Goal: Task Accomplishment & Management: Manage account settings

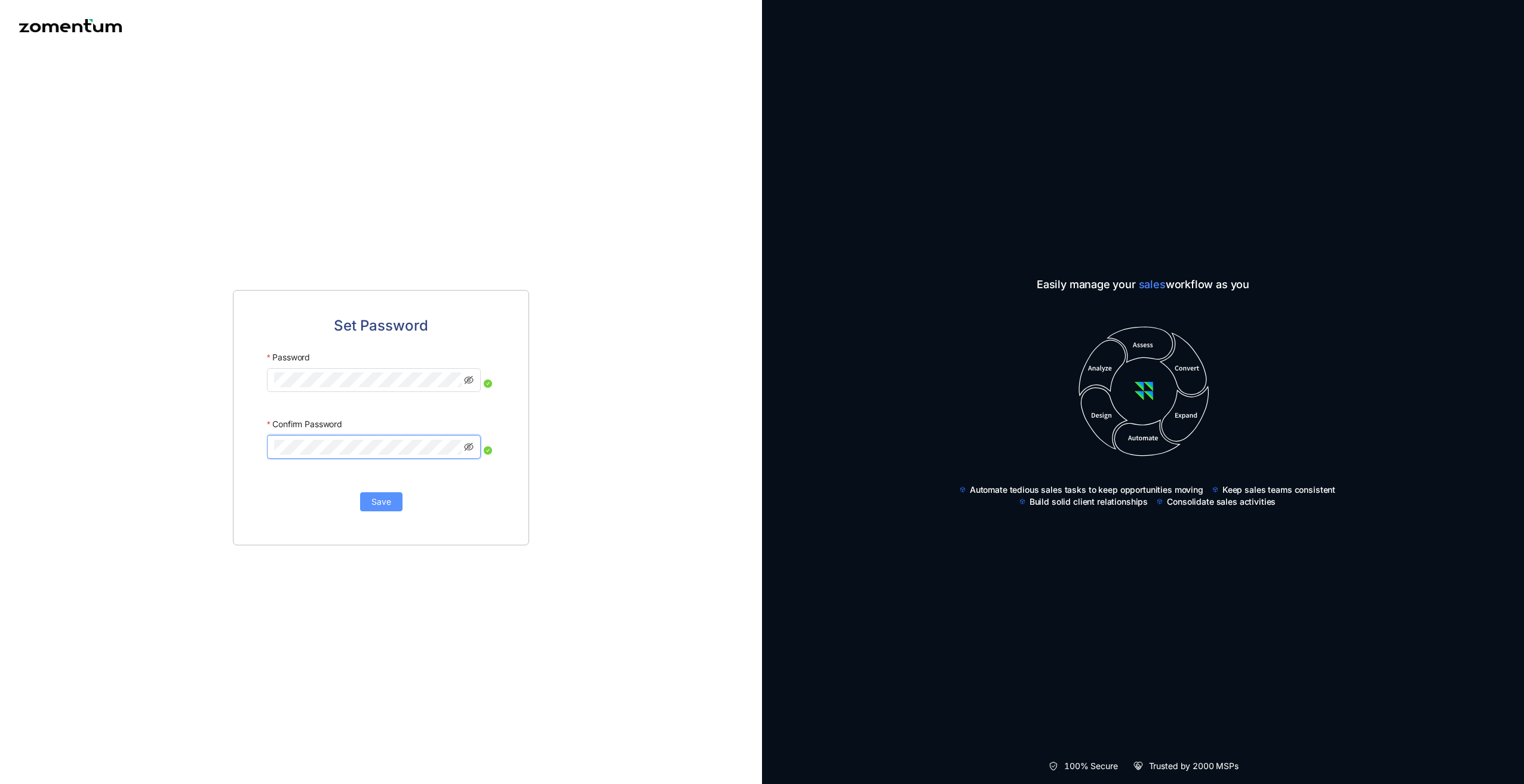
click at [394, 508] on button "Save" at bounding box center [381, 502] width 42 height 19
click at [196, 375] on div "Set Password Password Confirm Password Save" at bounding box center [381, 418] width 762 height 733
click at [215, 435] on div "Set Password Password Confirm Password Save" at bounding box center [381, 418] width 762 height 733
click at [390, 505] on span "Save" at bounding box center [381, 502] width 20 height 13
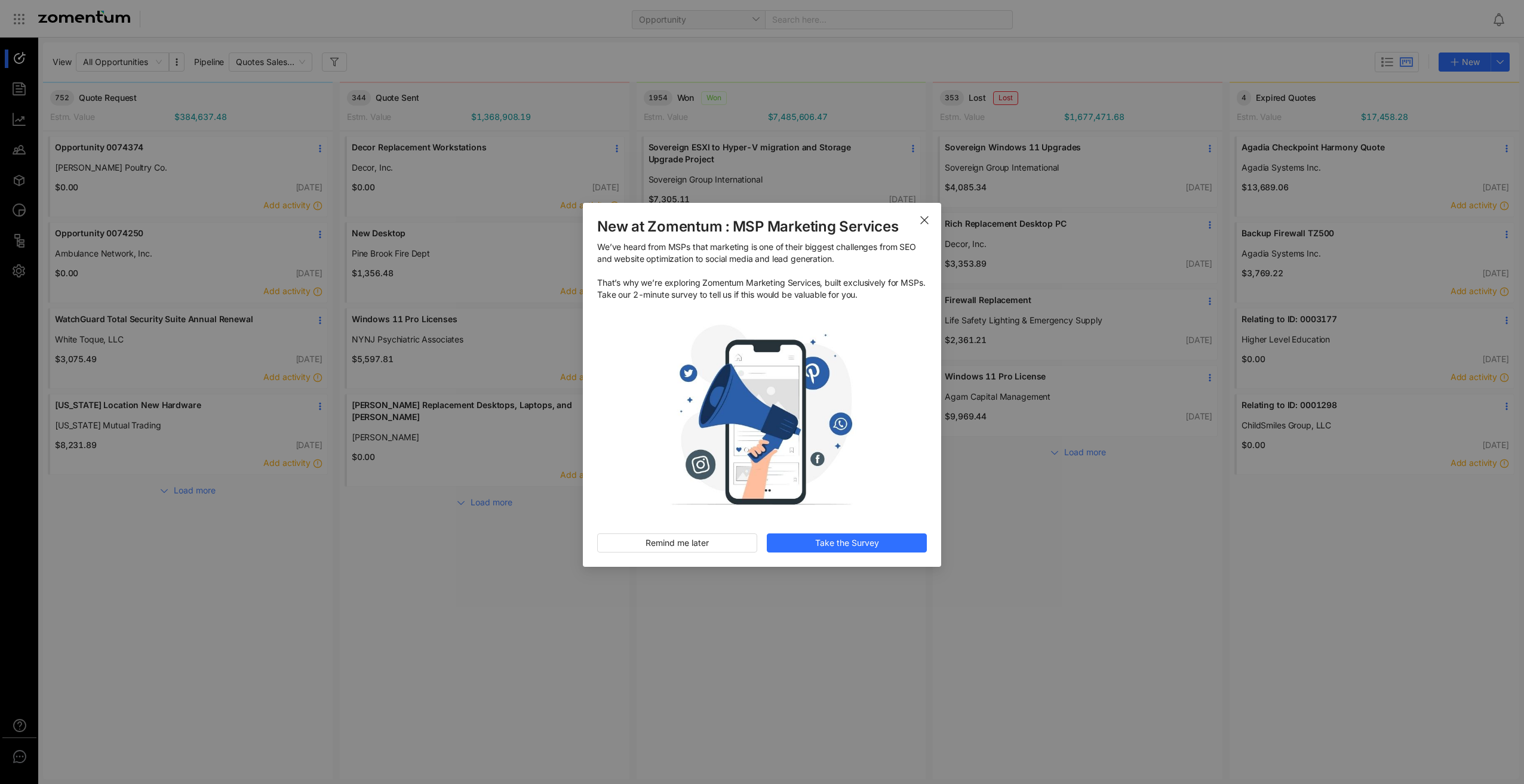
click at [928, 219] on icon "Close" at bounding box center [924, 219] width 9 height 9
